Goal: Obtain resource: Obtain resource

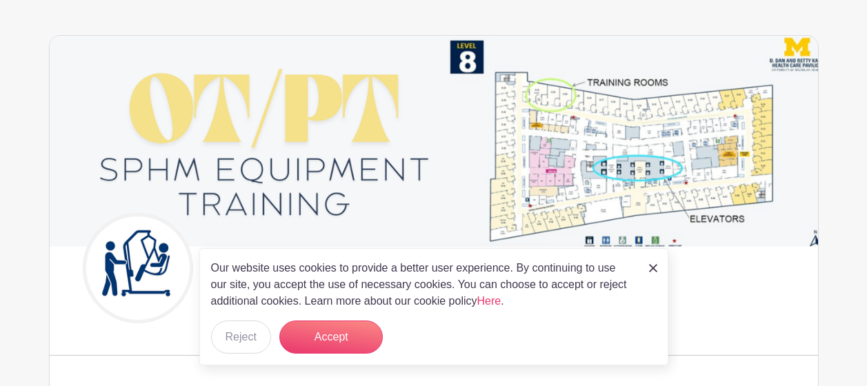
scroll to position [75, 0]
click at [654, 268] on img at bounding box center [653, 268] width 8 height 8
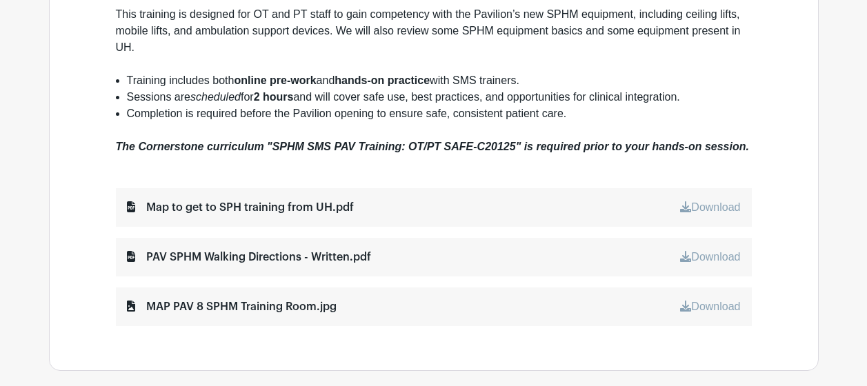
scroll to position [590, 0]
click at [691, 204] on link "Download" at bounding box center [710, 207] width 60 height 12
click at [703, 255] on link "Download" at bounding box center [710, 256] width 60 height 12
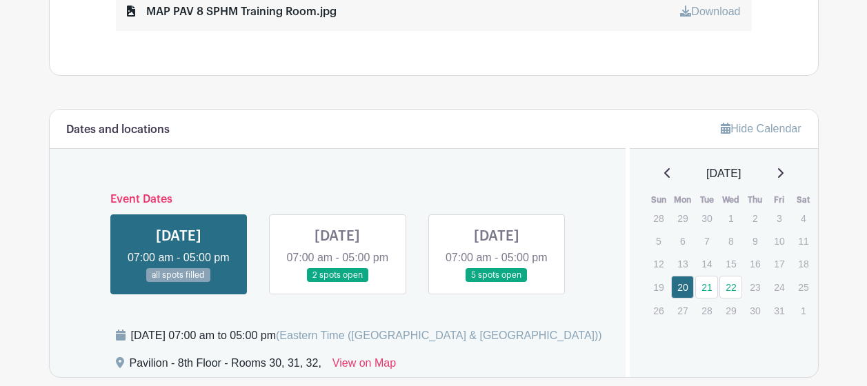
scroll to position [885, 0]
click at [179, 282] on link at bounding box center [179, 282] width 0 height 0
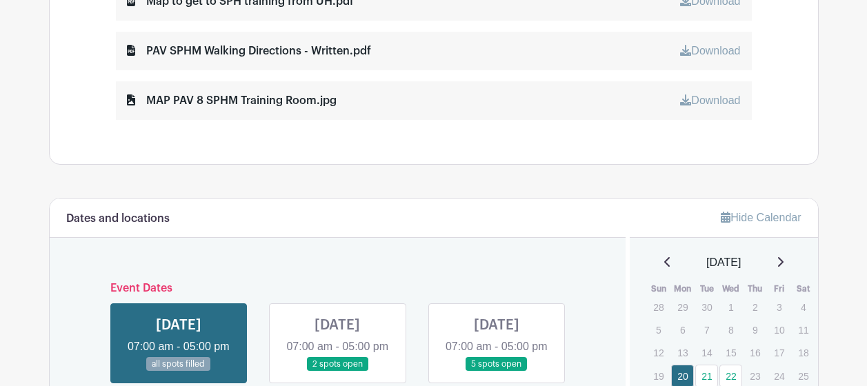
scroll to position [795, 0]
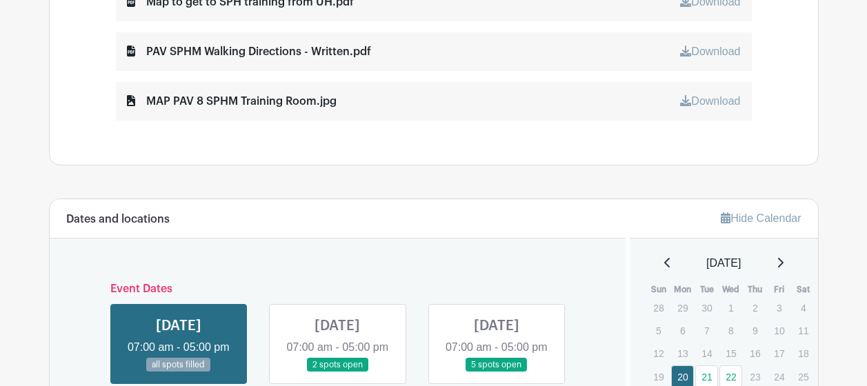
click at [337, 373] on link at bounding box center [337, 373] width 0 height 0
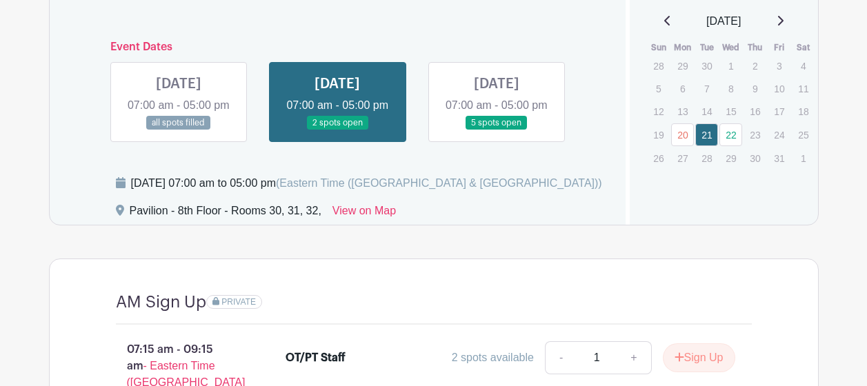
scroll to position [1028, 0]
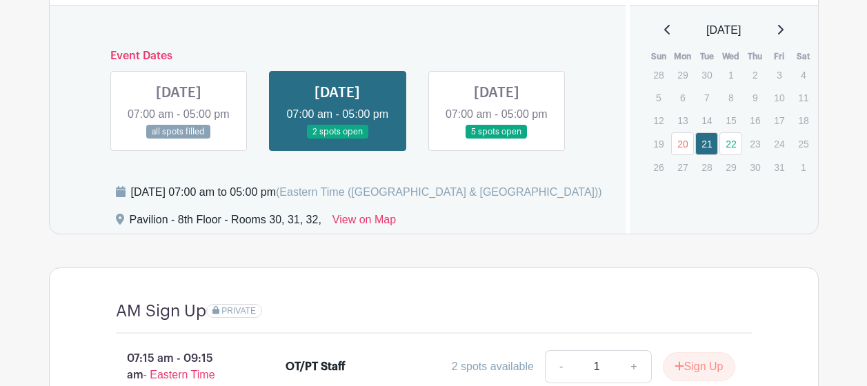
click at [497, 139] on link at bounding box center [497, 139] width 0 height 0
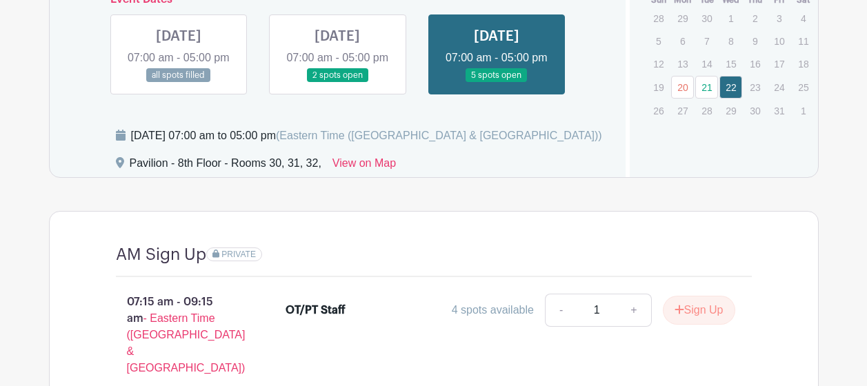
scroll to position [1084, 0]
click at [497, 83] on link at bounding box center [497, 83] width 0 height 0
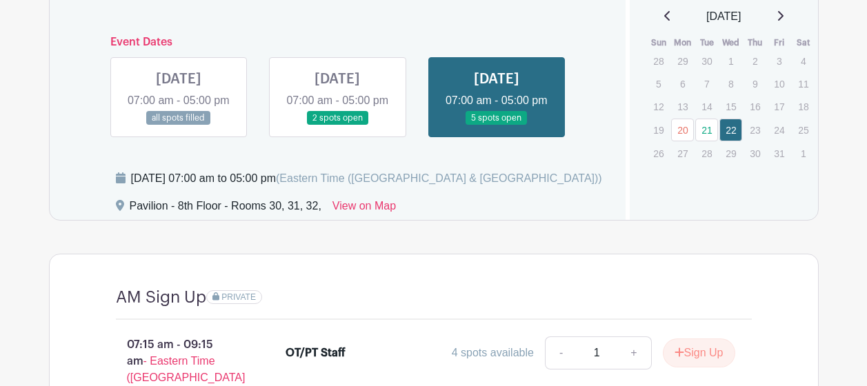
scroll to position [1025, 0]
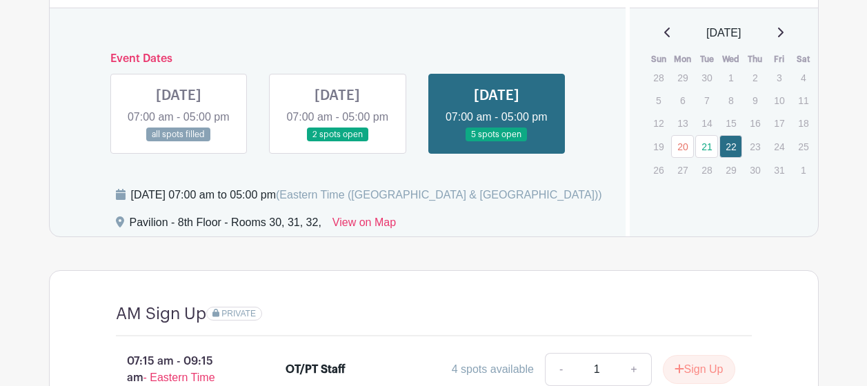
click at [497, 142] on link at bounding box center [497, 142] width 0 height 0
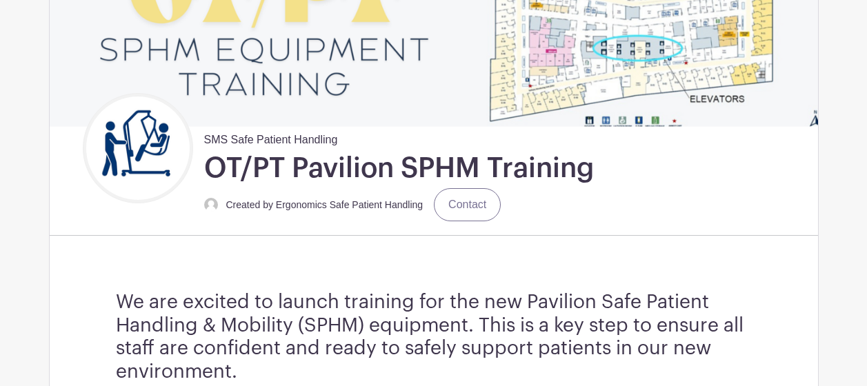
scroll to position [0, 0]
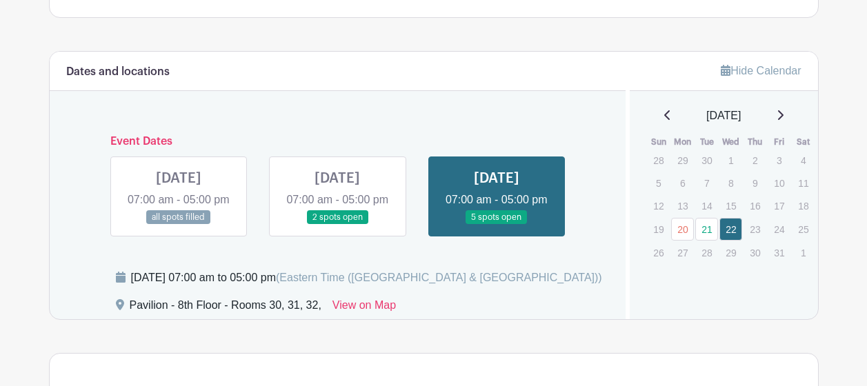
scroll to position [945, 0]
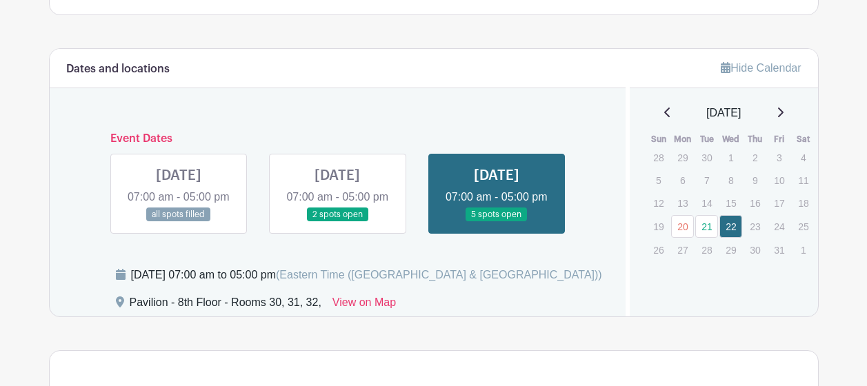
click at [179, 222] on link at bounding box center [179, 222] width 0 height 0
